Goal: Task Accomplishment & Management: Complete application form

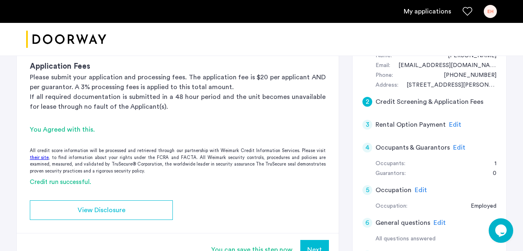
scroll to position [109, 0]
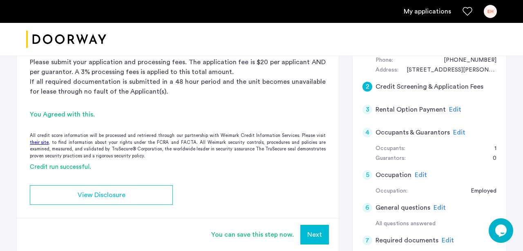
click at [399, 107] on h5 "Rental Option Payment" at bounding box center [411, 110] width 70 height 10
click at [445, 107] on div "3 Rental Option Payment Edit" at bounding box center [430, 109] width 134 height 23
click at [449, 108] on span "Edit" at bounding box center [455, 109] width 12 height 7
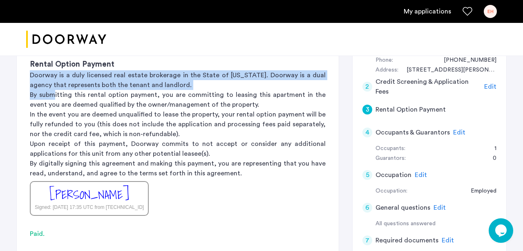
drag, startPoint x: 29, startPoint y: 76, endPoint x: 54, endPoint y: 91, distance: 28.7
click at [55, 91] on div "Rental Option Payment Doorway is a duly licensed real estate brokerage in the S…" at bounding box center [178, 137] width 322 height 183
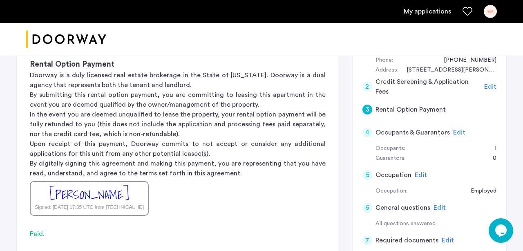
click at [53, 94] on p "By submitting this rental option payment, you are committing to leasing this ap…" at bounding box center [178, 100] width 296 height 20
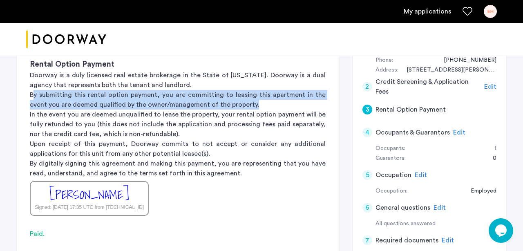
drag, startPoint x: 34, startPoint y: 94, endPoint x: 240, endPoint y: 102, distance: 205.8
click at [241, 103] on p "By submitting this rental option payment, you are committing to leasing this ap…" at bounding box center [178, 100] width 296 height 20
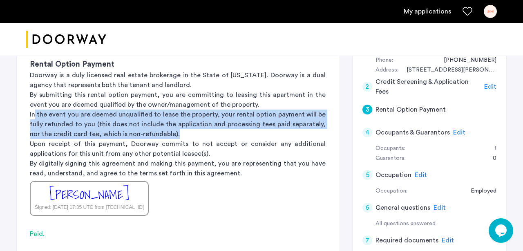
drag, startPoint x: 34, startPoint y: 113, endPoint x: 173, endPoint y: 136, distance: 141.3
click at [173, 136] on p "In the event you are deemed unqualified to lease the property, your rental opti…" at bounding box center [178, 124] width 296 height 29
click at [169, 134] on p "In the event you are deemed unqualified to lease the property, your rental opti…" at bounding box center [178, 124] width 296 height 29
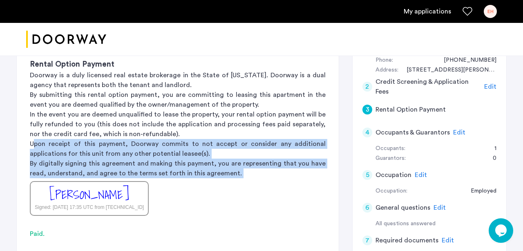
drag, startPoint x: 35, startPoint y: 142, endPoint x: 148, endPoint y: 184, distance: 120.3
click at [148, 184] on div "Rental Option Payment Doorway is a duly licensed real estate brokerage in the S…" at bounding box center [178, 137] width 322 height 183
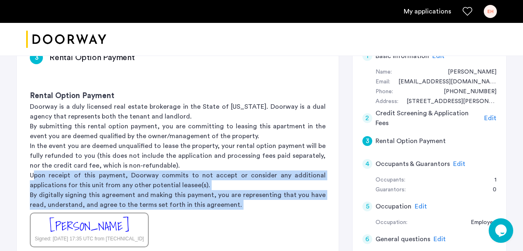
scroll to position [77, 0]
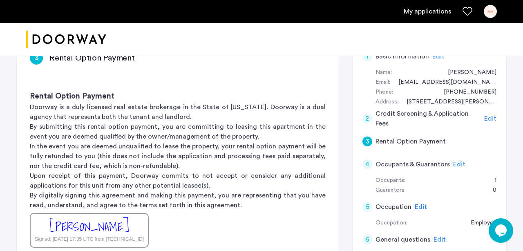
click at [101, 91] on h3 "Rental Option Payment" at bounding box center [178, 96] width 296 height 11
copy h3 "Rental Option Payment"
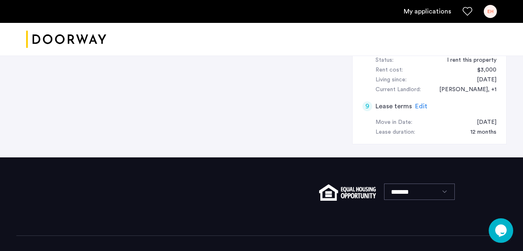
scroll to position [402, 0]
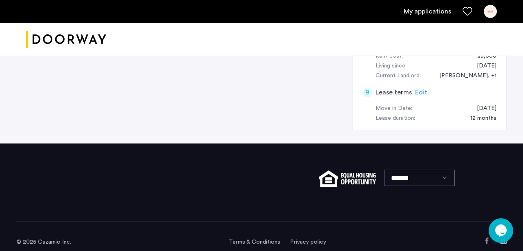
click at [246, 238] on link "Terms & Conditions" at bounding box center [255, 242] width 52 height 8
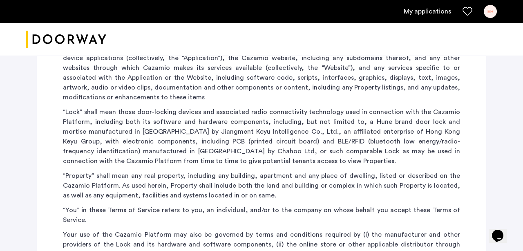
scroll to position [307, 0]
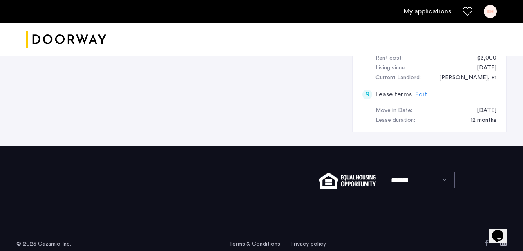
scroll to position [402, 0]
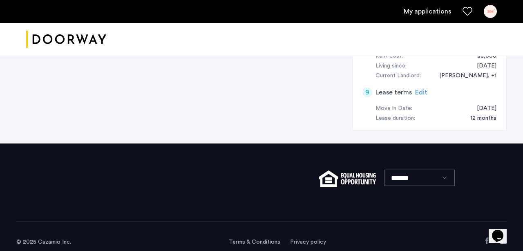
click at [252, 235] on div "© 2025 Cazamio Inc. Terms & Conditions Privacy policy" at bounding box center [261, 242] width 491 height 40
click at [247, 238] on link "Terms & Conditions" at bounding box center [255, 242] width 52 height 8
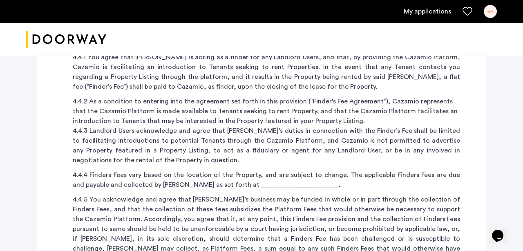
scroll to position [2465, 0]
